Goal: Contribute content: Contribute content

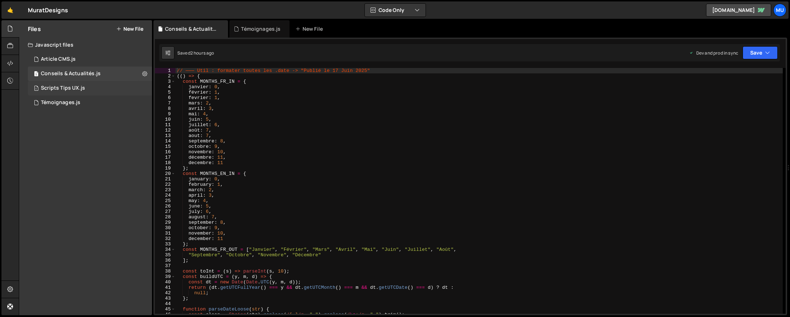
click at [73, 85] on div "Scripts Tips UX.js" at bounding box center [63, 88] width 44 height 7
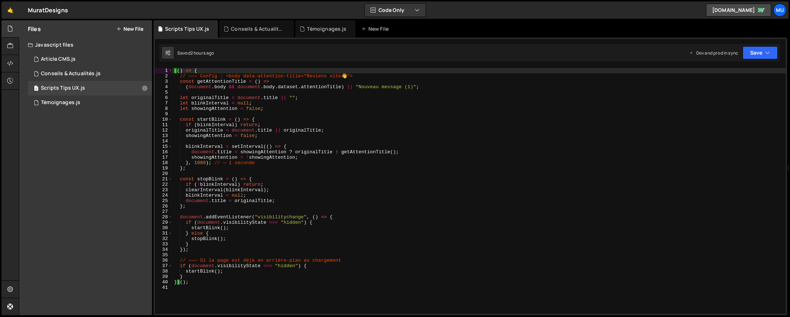
type textarea "showingAttention = !showingAttention;"
click at [329, 158] on div "(( ) => { // ——— Config : <body data-attention-title="Reviens vite 👋 "> const g…" at bounding box center [479, 196] width 613 height 257
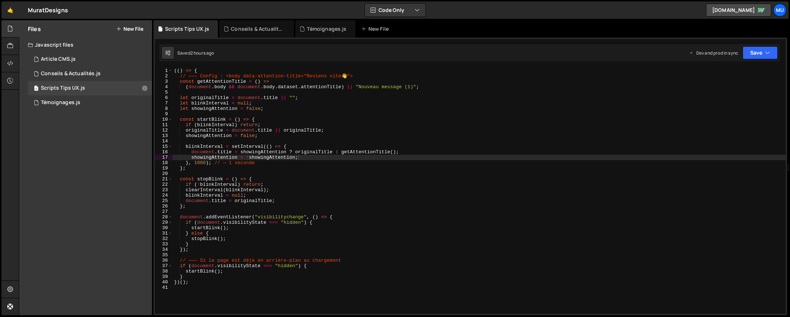
click at [132, 30] on button "New File" at bounding box center [129, 29] width 27 height 6
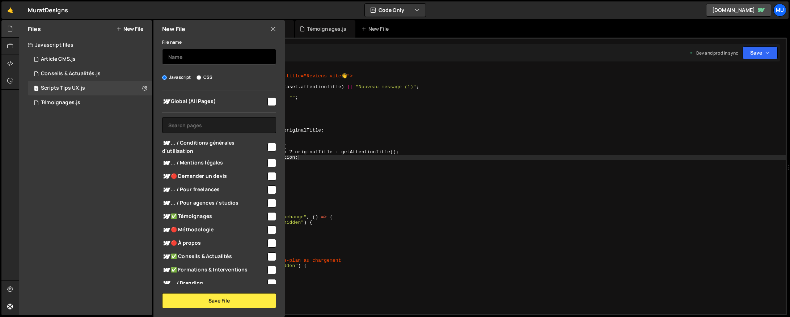
click at [192, 51] on input "text" at bounding box center [219, 57] width 114 height 16
click at [187, 57] on input "Script Demande de devis" at bounding box center [219, 57] width 114 height 16
type input "s"
type input "Demande de Devis"
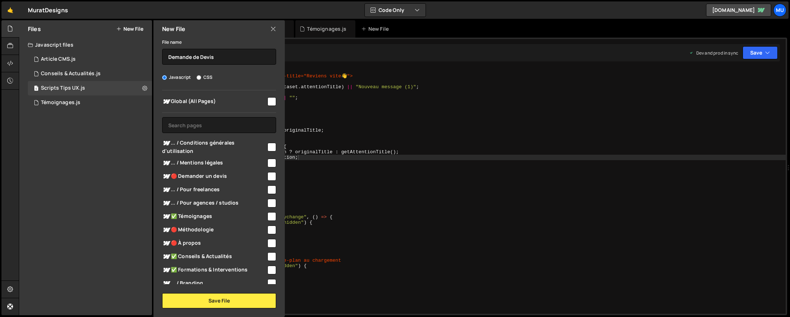
click at [267, 99] on input "checkbox" at bounding box center [271, 101] width 9 height 9
checkbox input "true"
click at [236, 303] on button "Save File" at bounding box center [219, 300] width 114 height 15
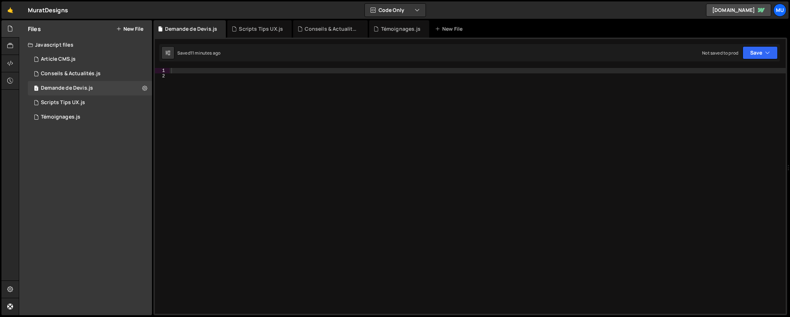
click at [247, 87] on div at bounding box center [478, 196] width 616 height 257
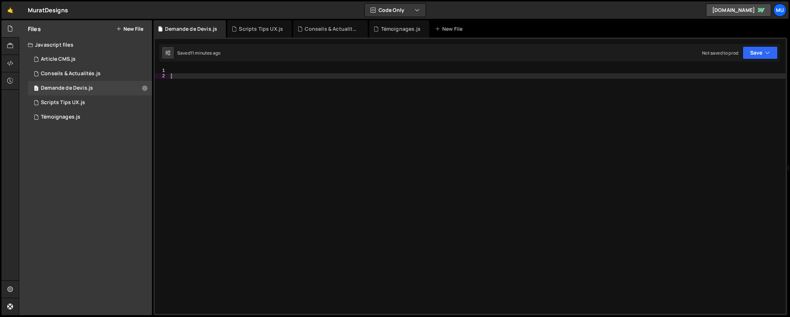
click at [247, 69] on div at bounding box center [478, 196] width 616 height 257
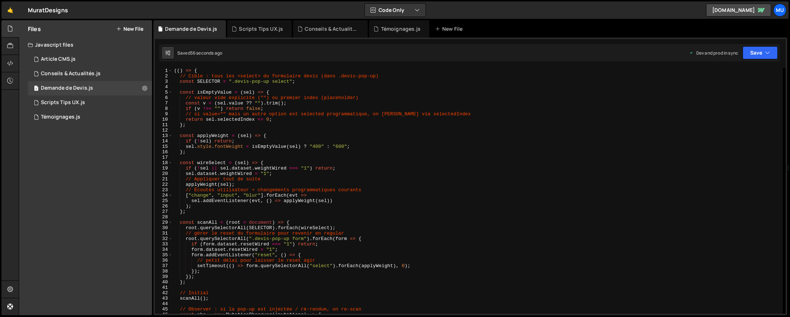
click at [291, 109] on div "(( ) => { // Cible : tous les <select> du formulaire devis (dans .devis-pop-up)…" at bounding box center [478, 196] width 610 height 257
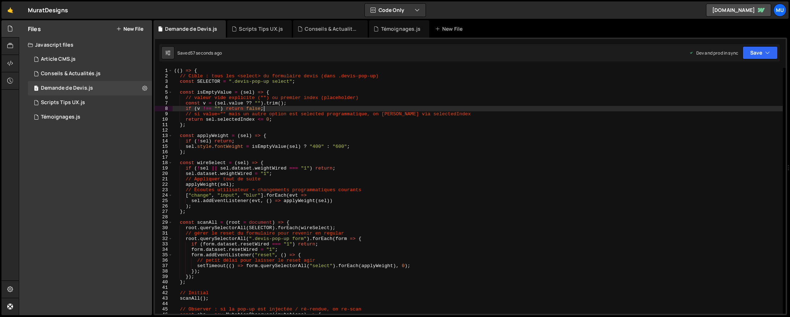
type textarea "})();"
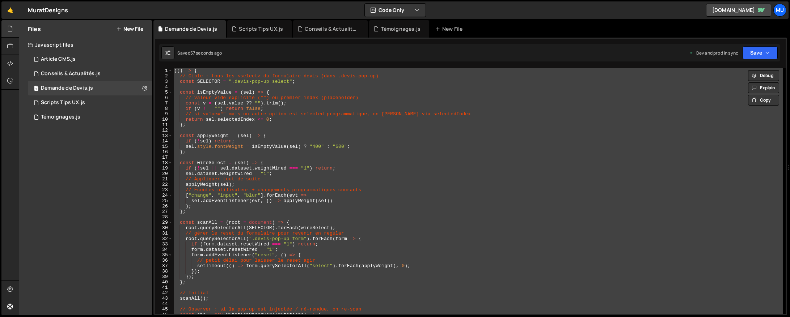
paste textarea
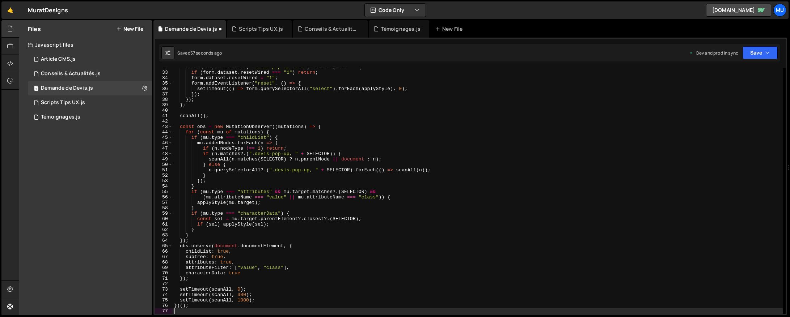
scroll to position [172, 0]
click at [275, 130] on div "root . querySelectorAll ( ".devis-pop-up form" ) . forEach ( form => { if ( for…" at bounding box center [478, 192] width 610 height 257
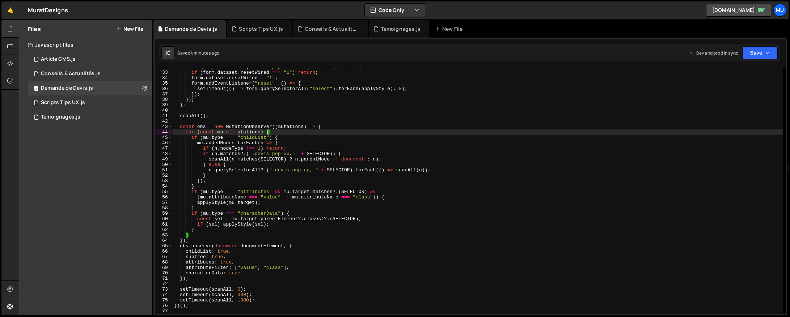
click at [330, 128] on div "root . querySelectorAll ( ".devis-pop-up form" ) . forEach ( form => { if ( for…" at bounding box center [478, 192] width 610 height 257
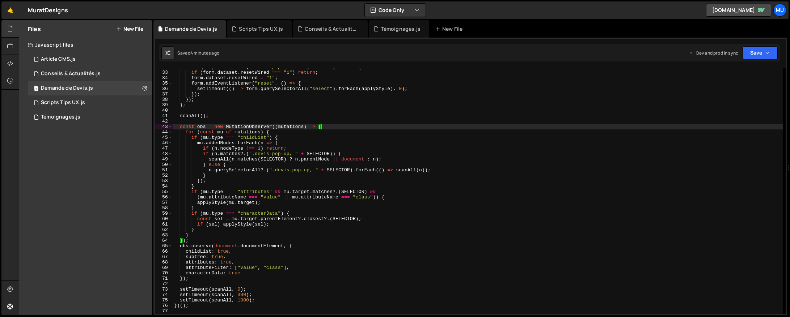
type textarea "})();"
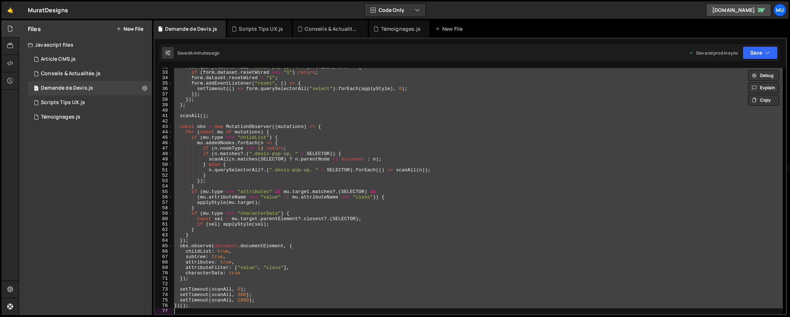
paste textarea
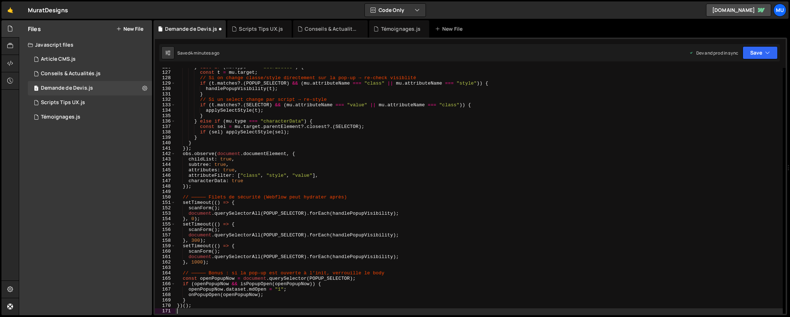
scroll to position [682, 0]
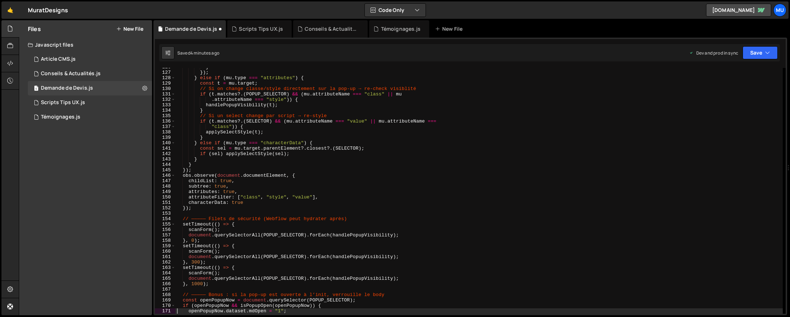
type textarea "openPopupNow.dataset.mdOpen = "1";"
